Goal: Information Seeking & Learning: Learn about a topic

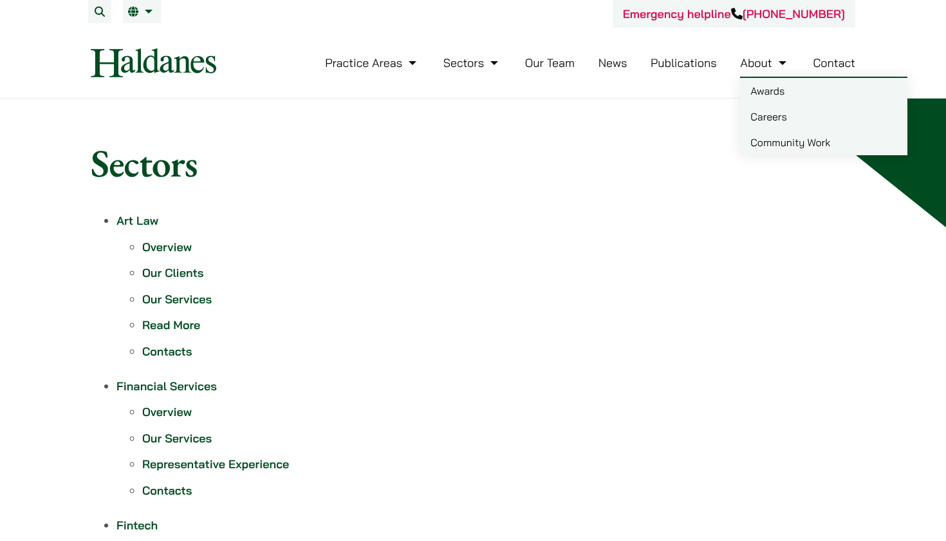
click at [775, 117] on link "Careers" at bounding box center [823, 117] width 167 height 26
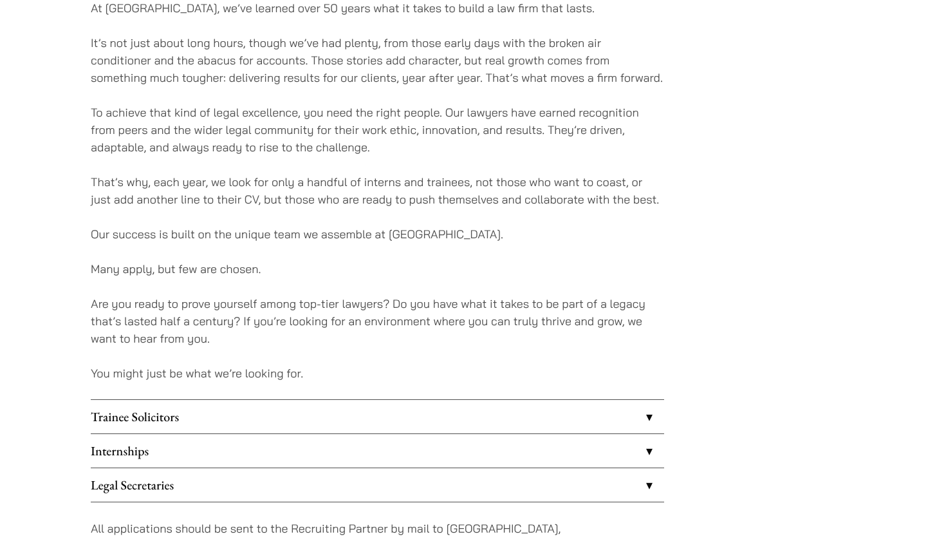
scroll to position [855, 0]
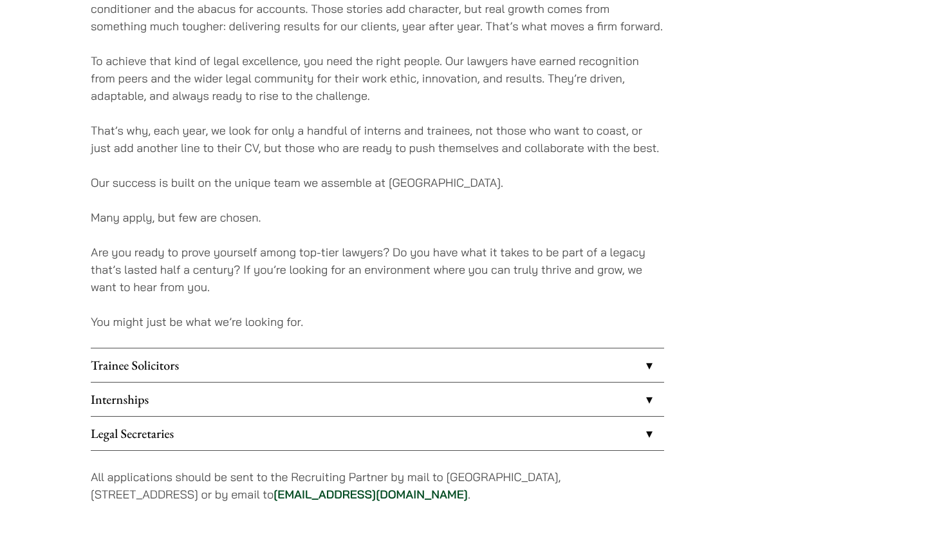
click at [633, 399] on link "Internships" at bounding box center [378, 398] width 574 height 33
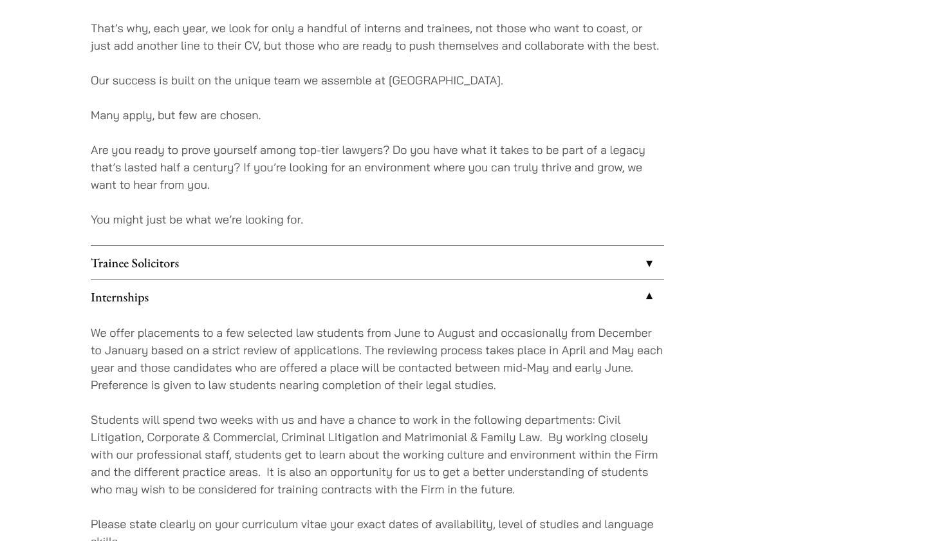
scroll to position [967, 0]
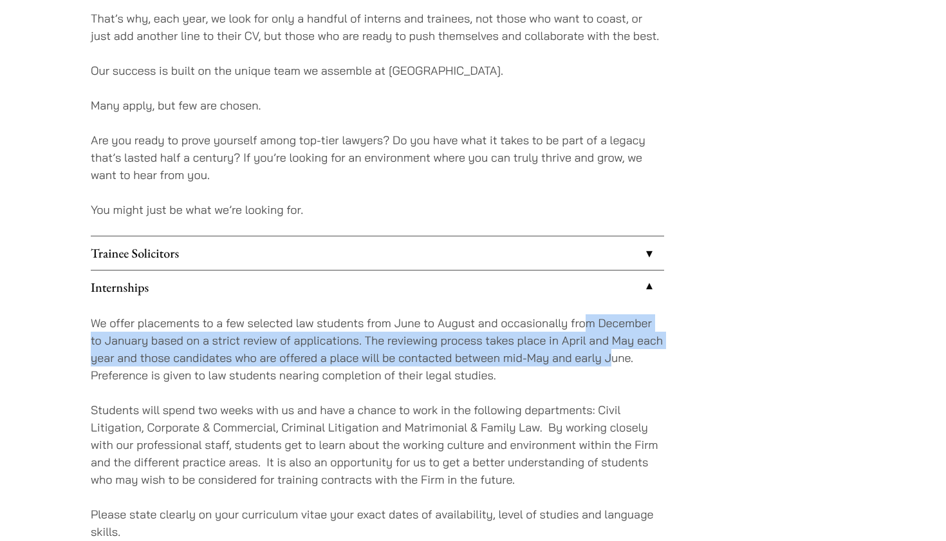
drag, startPoint x: 602, startPoint y: 338, endPoint x: 613, endPoint y: 357, distance: 22.2
click at [613, 356] on p "We offer placements to a few selected law students from June to August and occa…" at bounding box center [378, 349] width 574 height 70
click at [613, 357] on p "We offer placements to a few selected law students from June to August and occa…" at bounding box center [378, 349] width 574 height 70
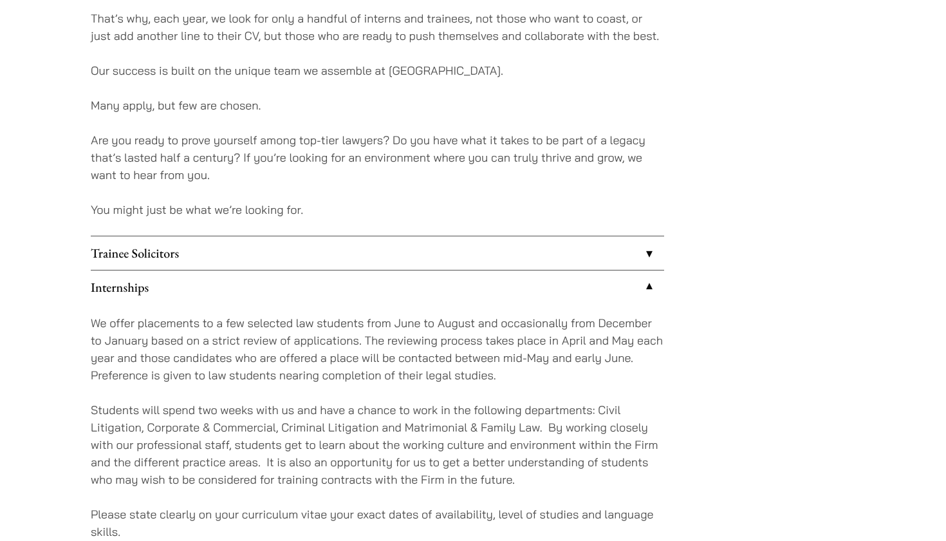
scroll to position [1009, 0]
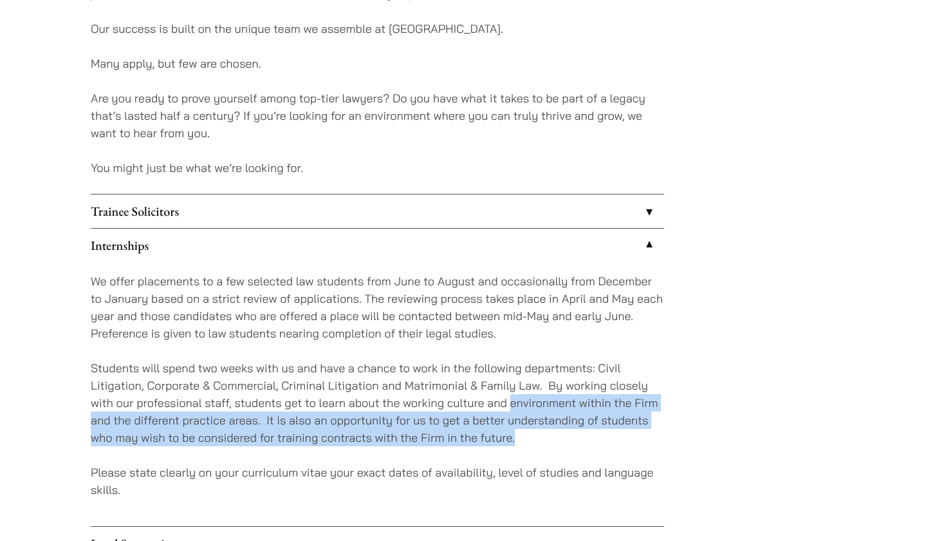
drag, startPoint x: 525, startPoint y: 414, endPoint x: 545, endPoint y: 429, distance: 24.8
click at [545, 429] on p "Students will spend two weeks with us and have a chance to work in the followin…" at bounding box center [378, 402] width 574 height 87
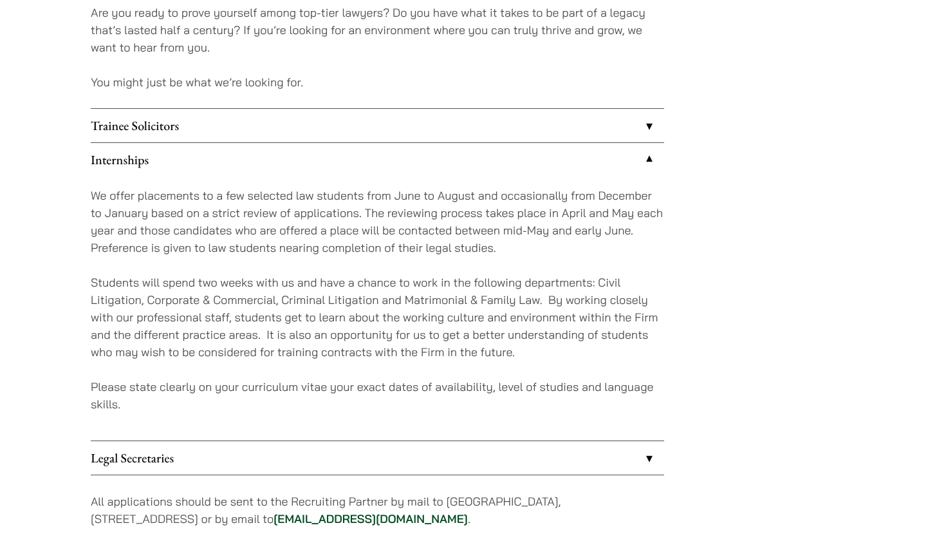
click at [536, 466] on link "Legal Secretaries" at bounding box center [378, 457] width 574 height 33
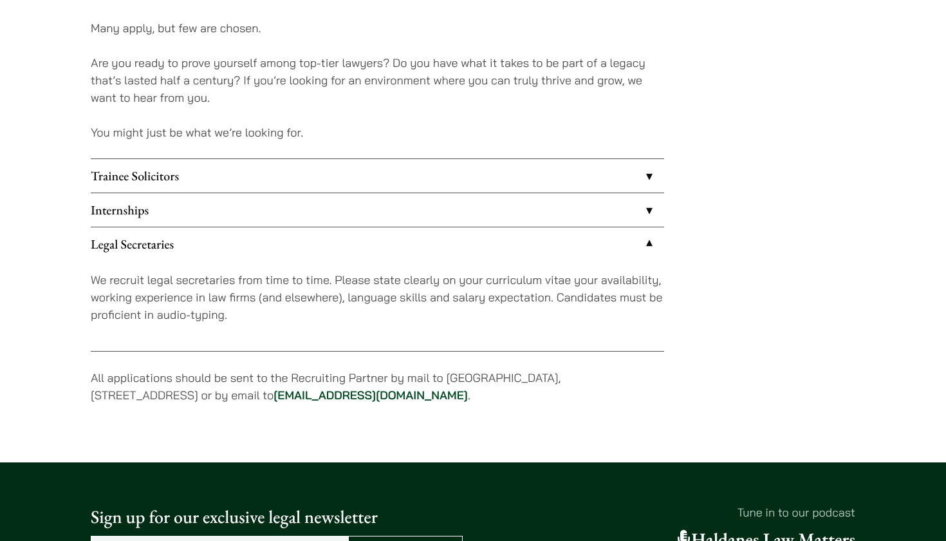
scroll to position [1044, 0]
click at [541, 215] on link "Internships" at bounding box center [378, 209] width 574 height 33
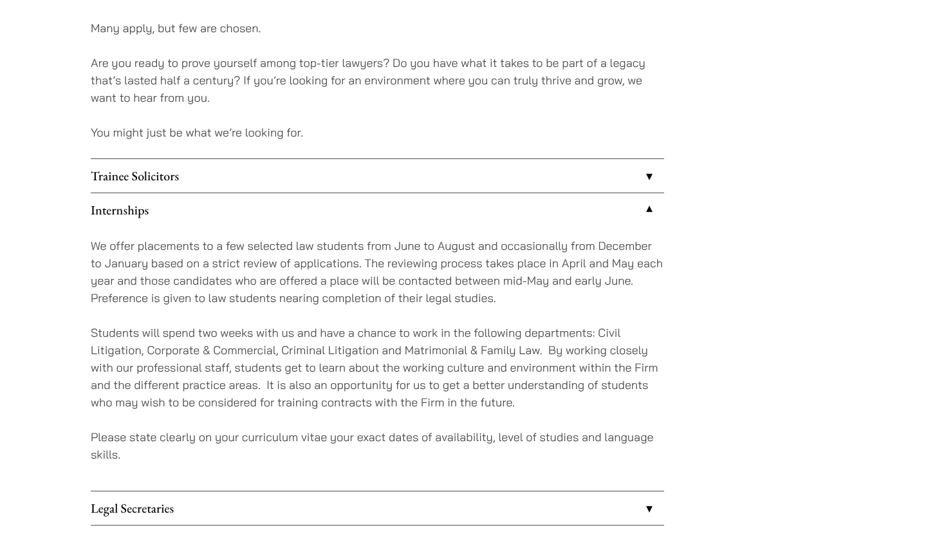
click at [539, 187] on link "Trainee Solicitors" at bounding box center [378, 175] width 574 height 33
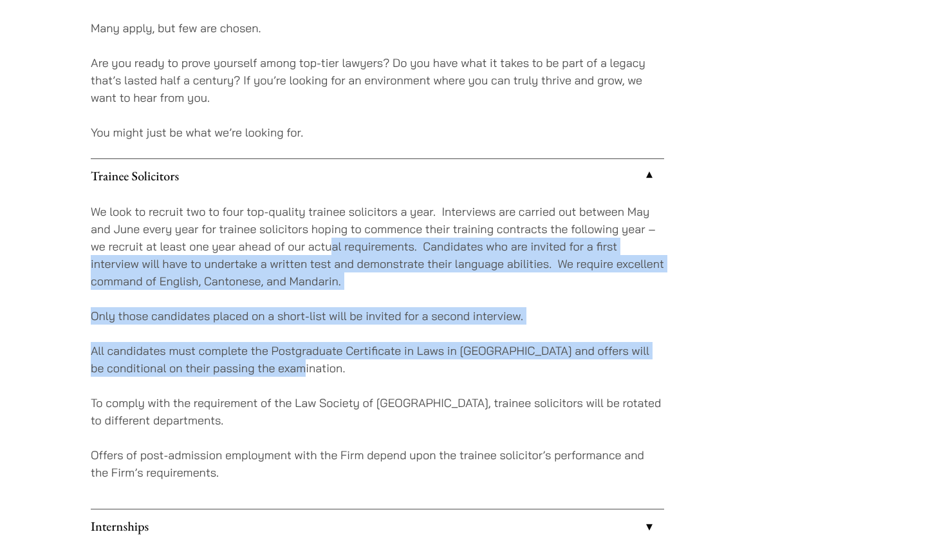
drag, startPoint x: 332, startPoint y: 248, endPoint x: 332, endPoint y: 367, distance: 118.4
click at [332, 367] on div "We look to recruit two to four top-quality trainee solicitors a year. Interview…" at bounding box center [378, 350] width 574 height 316
click at [332, 367] on p "All candidates must complete the Postgraduate Certificate in Laws in [GEOGRAPHI…" at bounding box center [378, 359] width 574 height 35
